Goal: Task Accomplishment & Management: Manage account settings

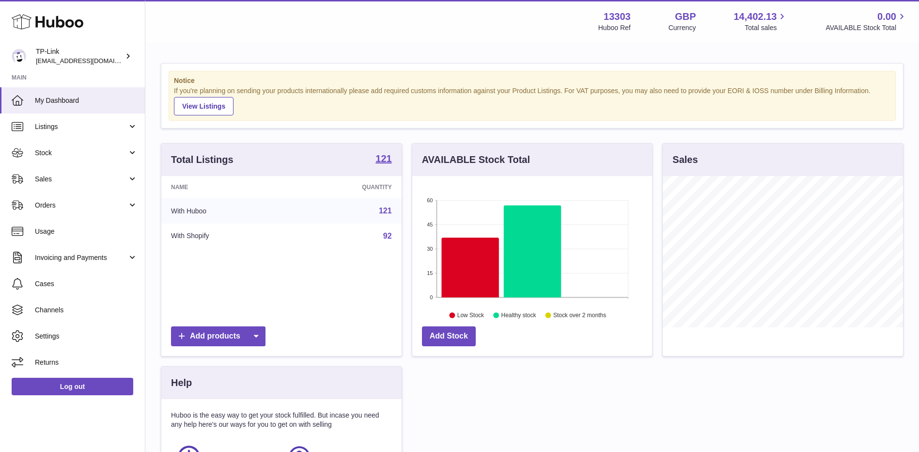
scroll to position [151, 240]
click at [78, 177] on span "Sales" at bounding box center [81, 178] width 93 height 9
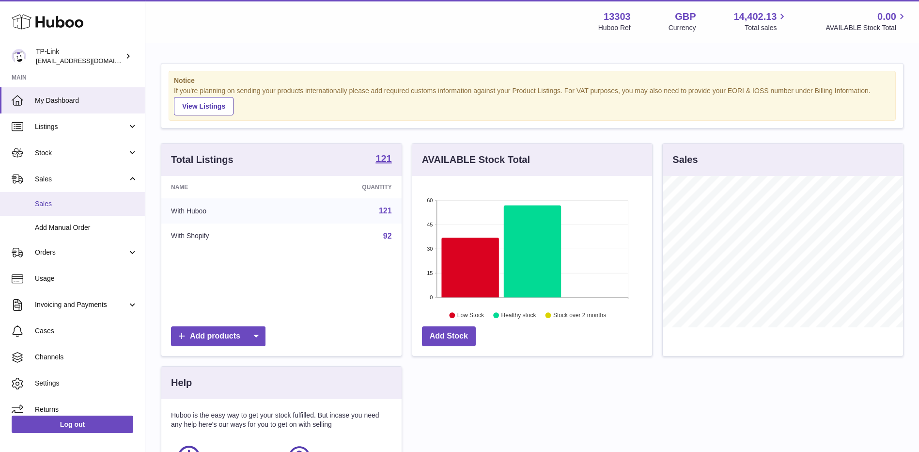
click at [72, 206] on span "Sales" at bounding box center [86, 203] width 103 height 9
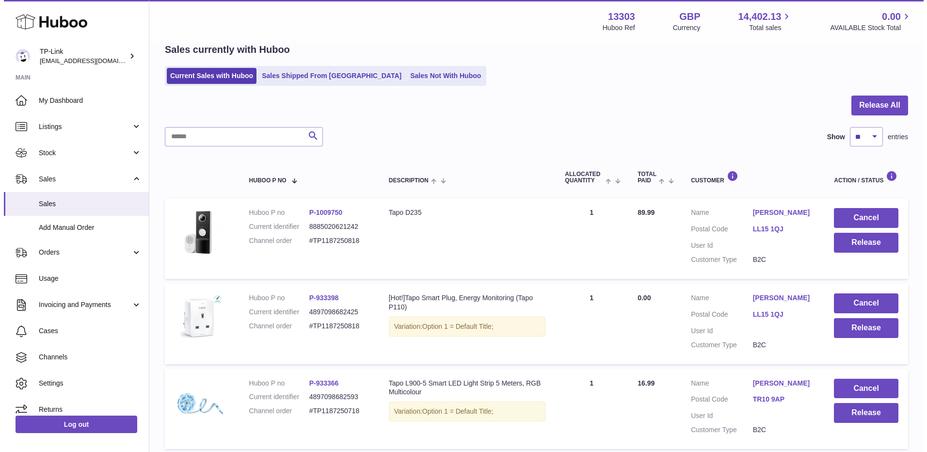
scroll to position [97, 0]
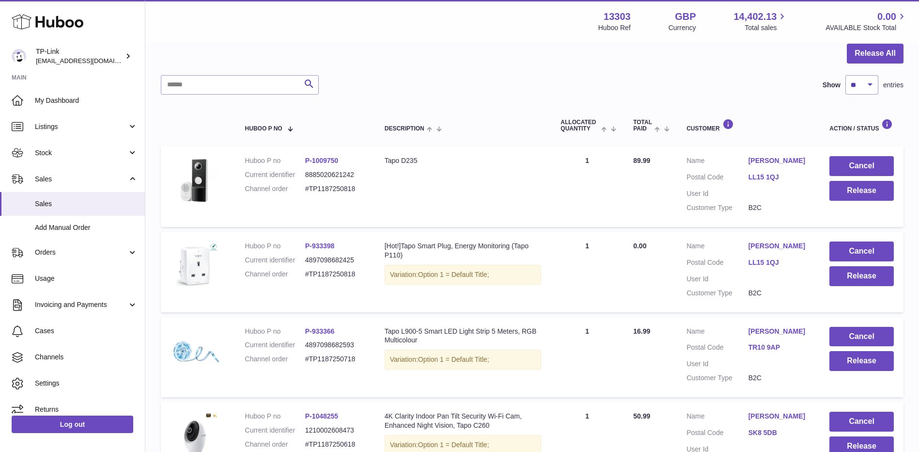
click at [764, 173] on link "LL15 1QJ" at bounding box center [780, 177] width 62 height 9
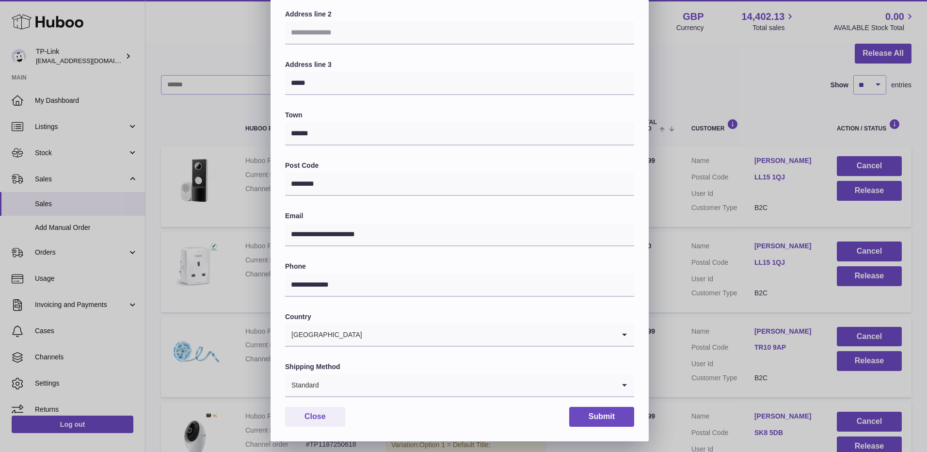
scroll to position [159, 0]
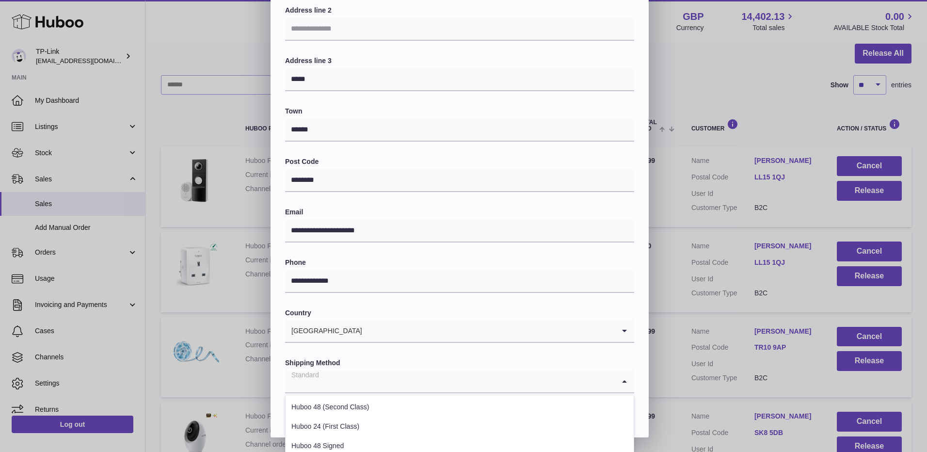
click at [364, 383] on input "Search for option" at bounding box center [450, 381] width 330 height 22
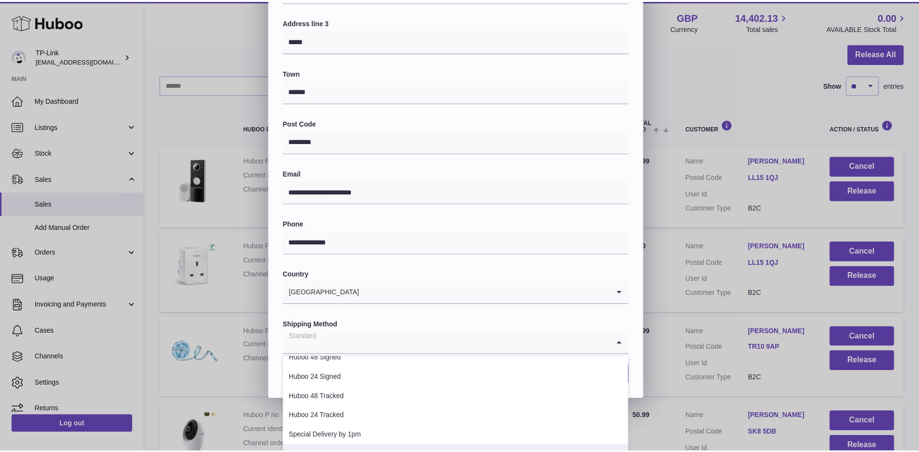
scroll to position [271, 0]
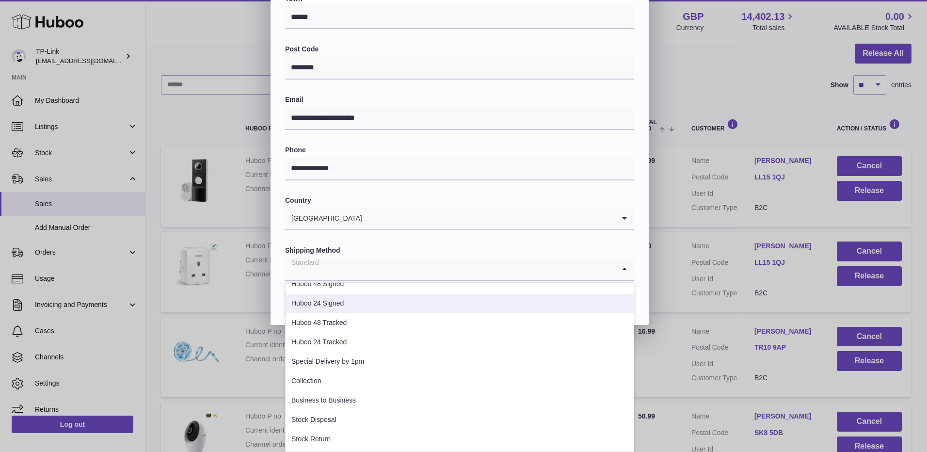
click at [784, 178] on div "**********" at bounding box center [463, 34] width 927 height 582
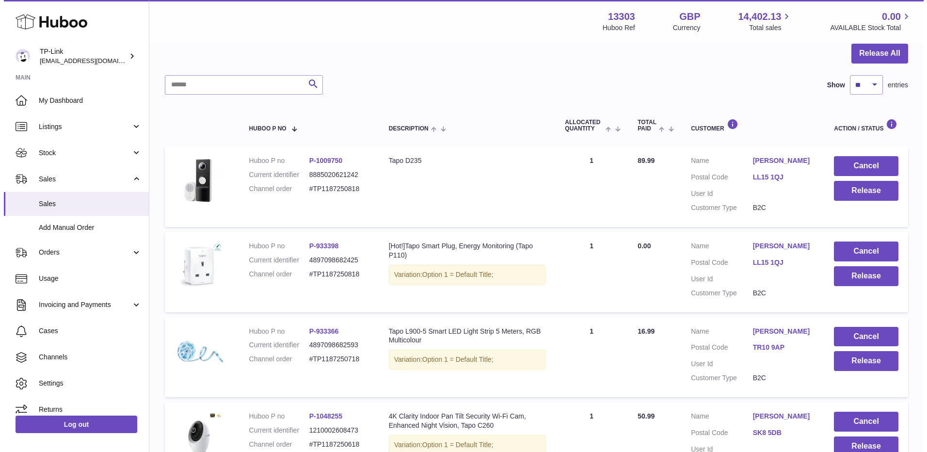
scroll to position [0, 0]
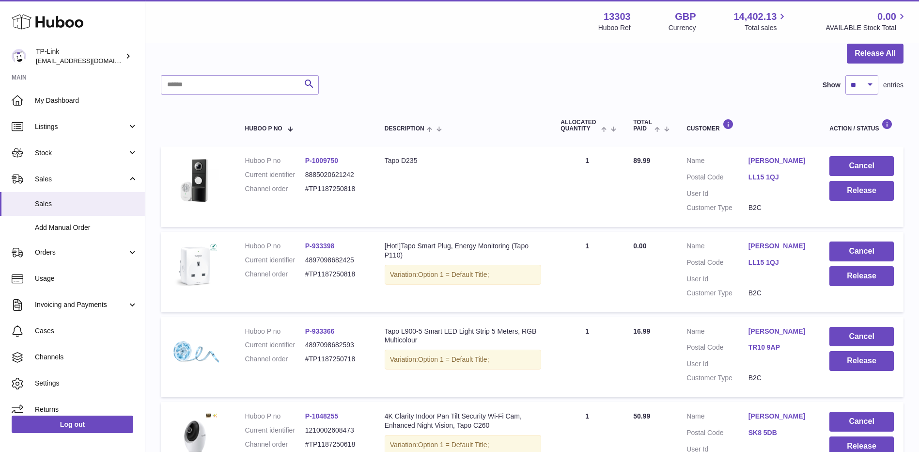
click at [768, 244] on link "Helen de Jong" at bounding box center [780, 245] width 62 height 9
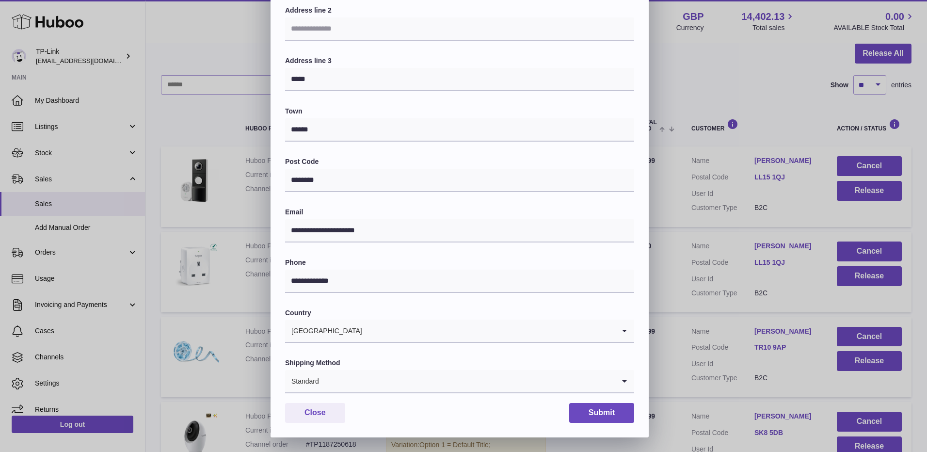
click at [355, 380] on input "Search for option" at bounding box center [466, 381] width 295 height 22
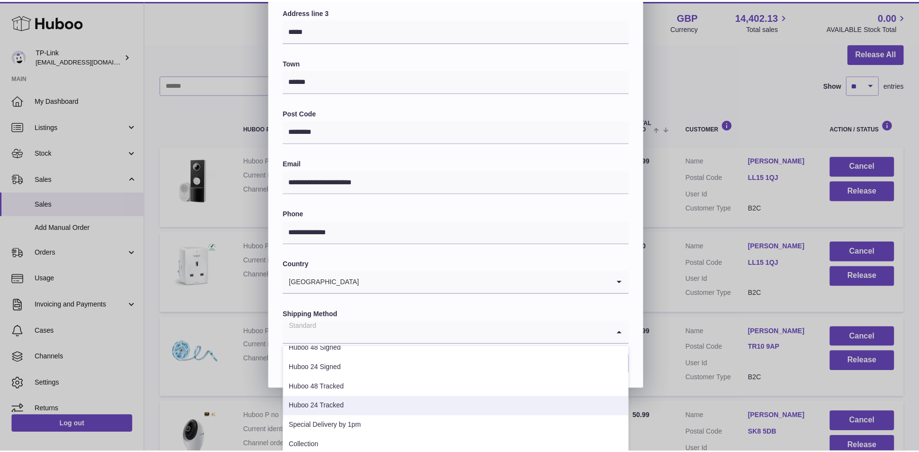
scroll to position [49, 0]
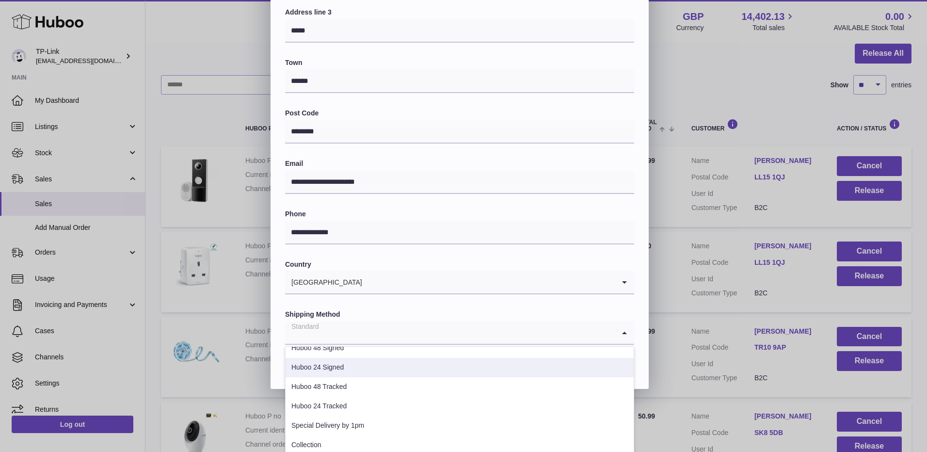
click at [766, 279] on div "**********" at bounding box center [463, 98] width 927 height 582
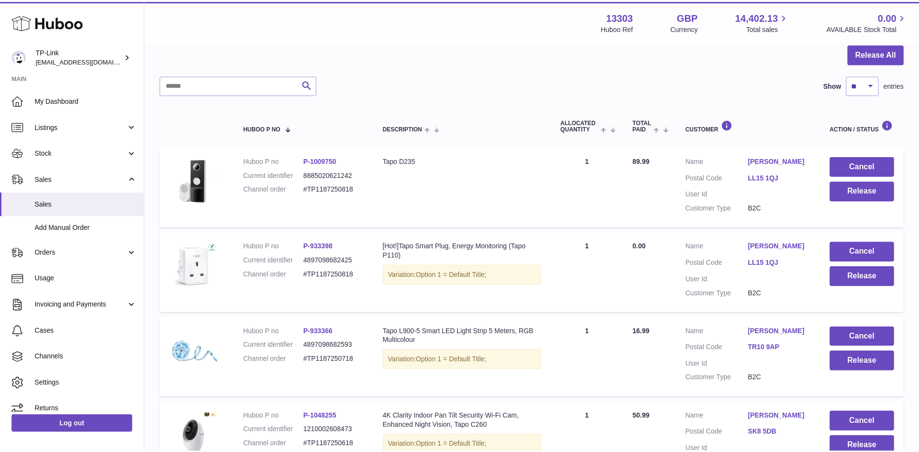
scroll to position [0, 0]
